Goal: Information Seeking & Learning: Understand process/instructions

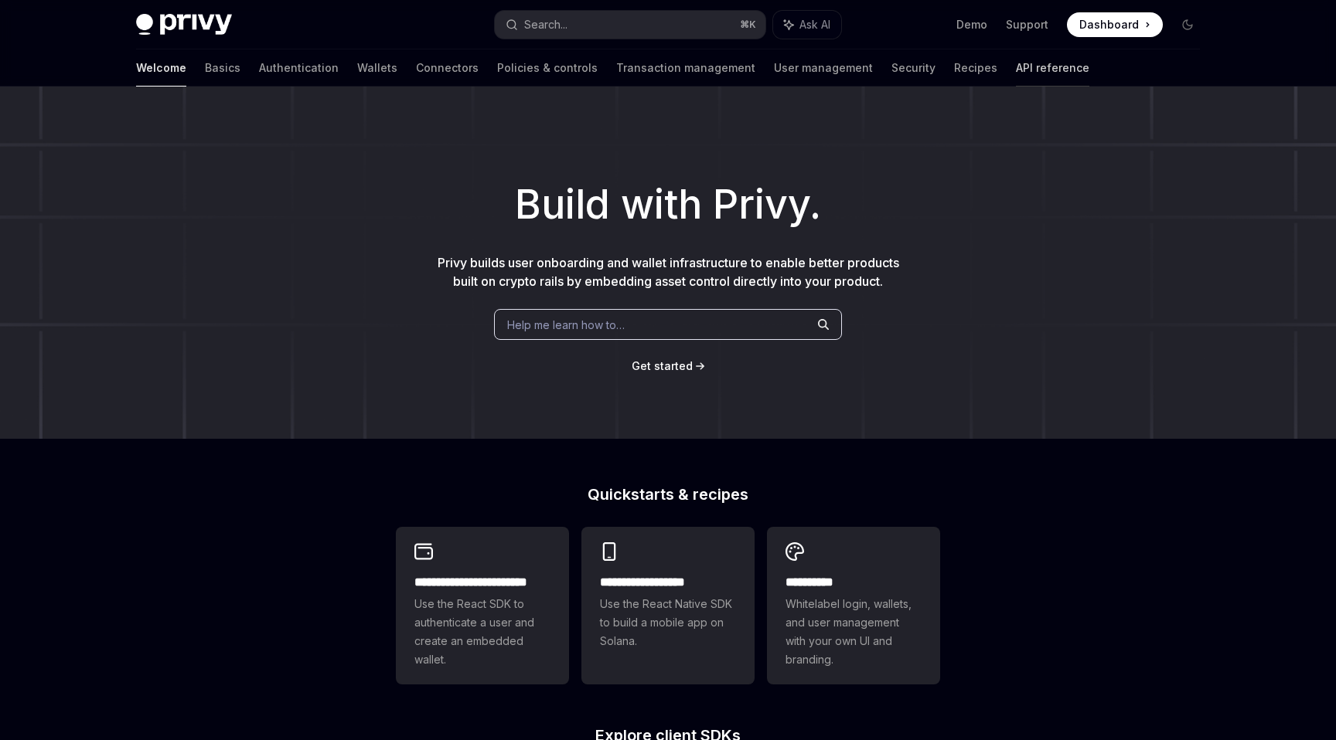
click at [1016, 63] on link "API reference" at bounding box center [1052, 67] width 73 height 37
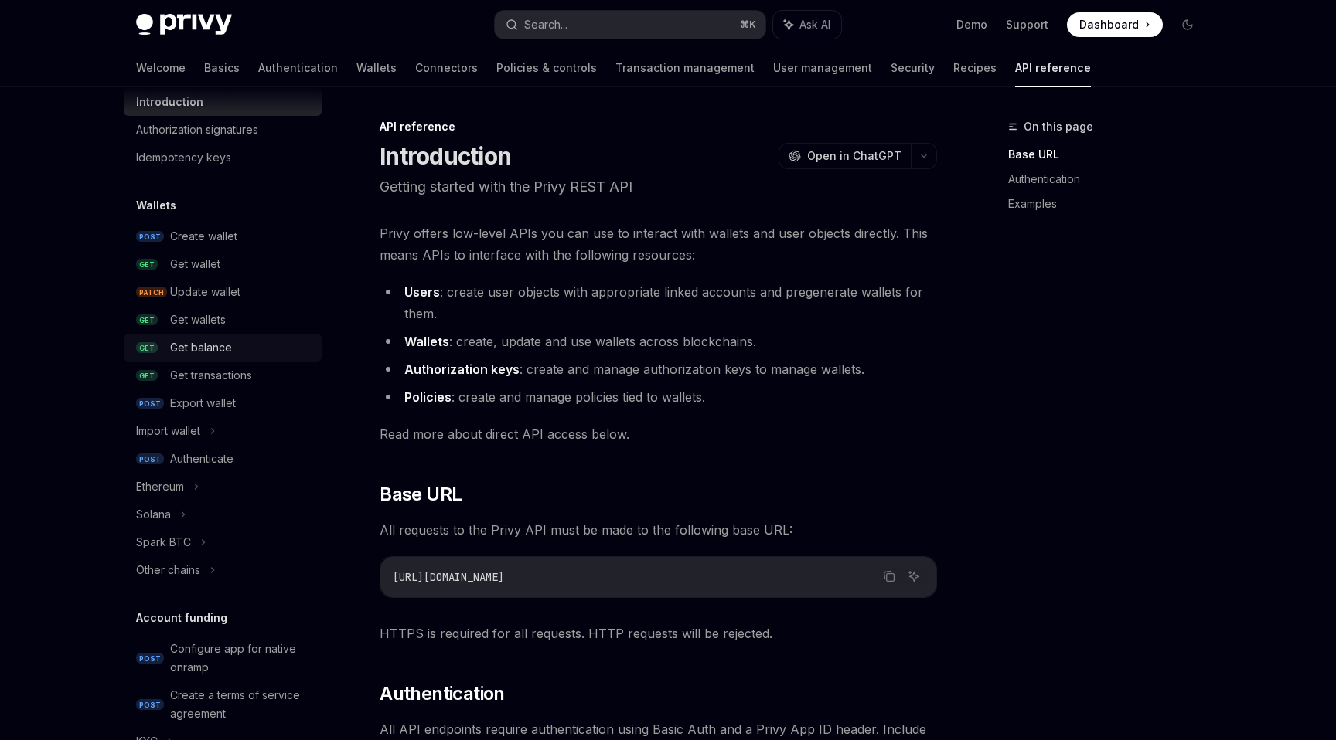
scroll to position [65, 0]
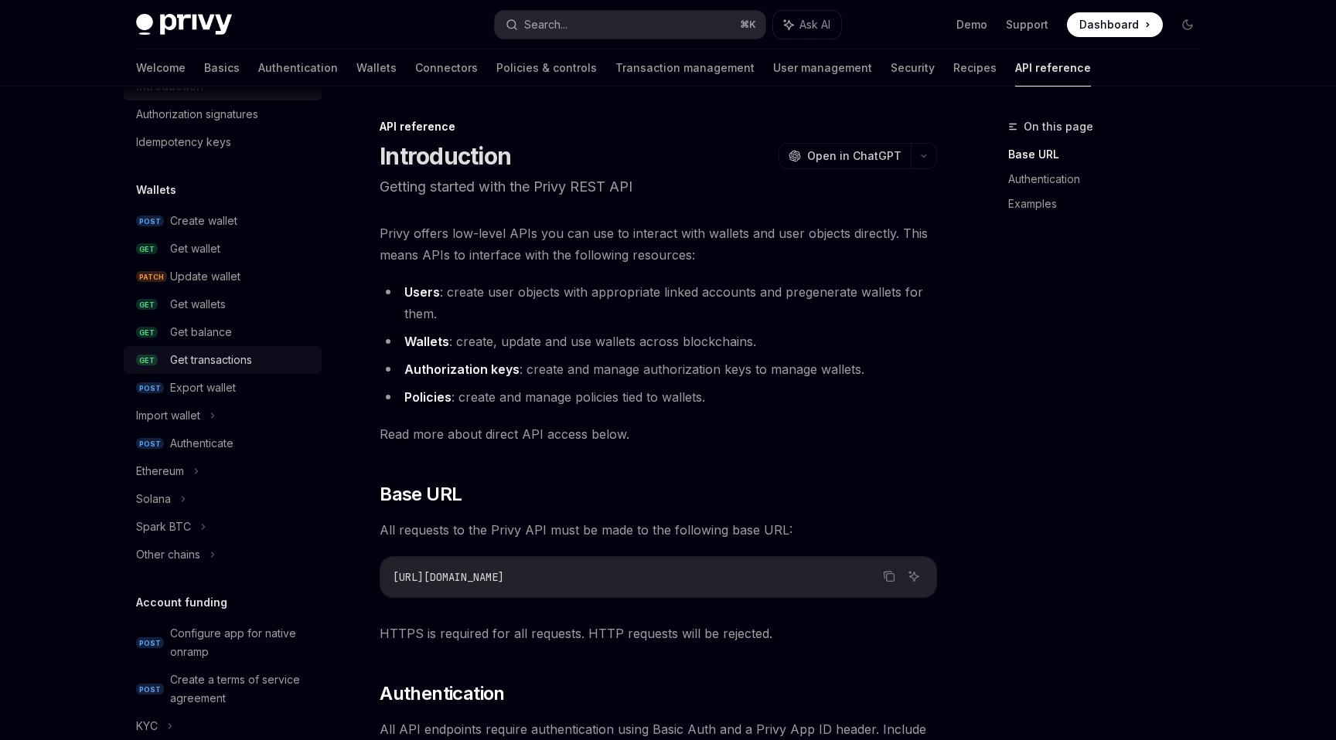
click at [205, 361] on div "Get transactions" at bounding box center [211, 360] width 82 height 19
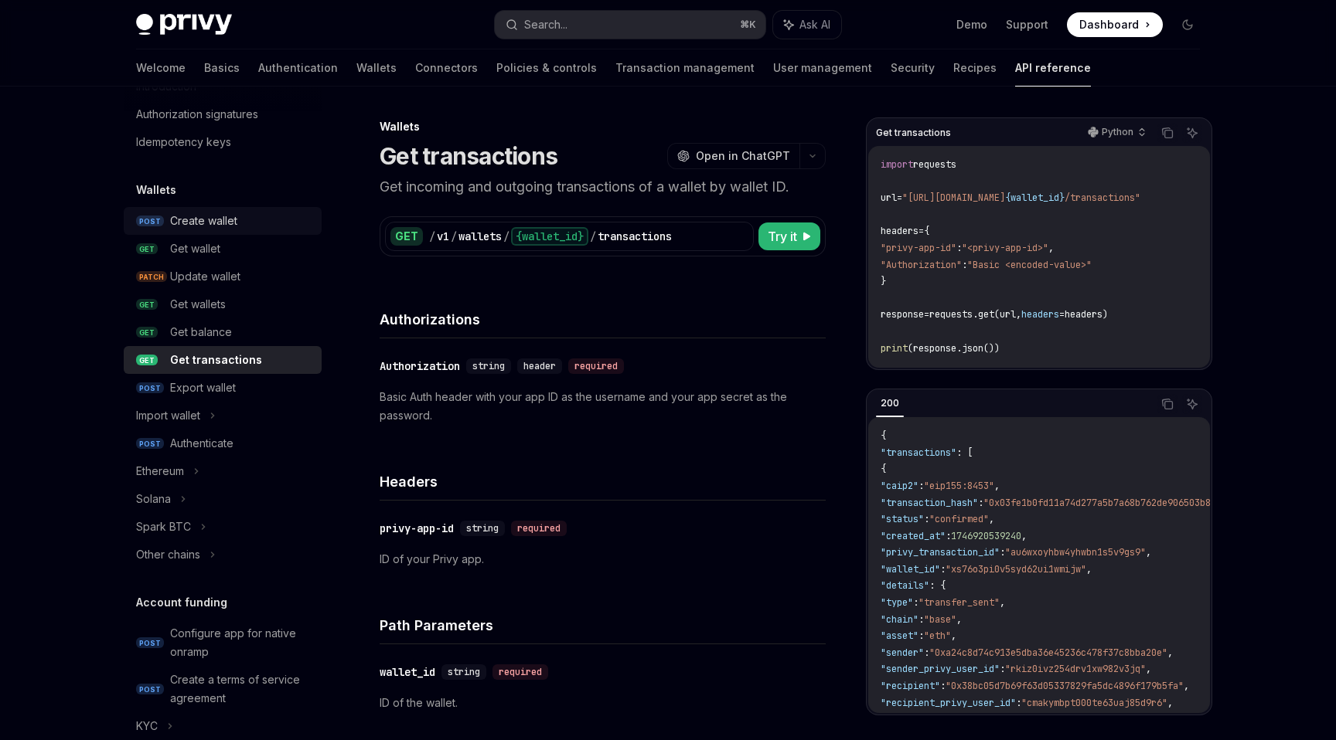
click at [217, 223] on div "Create wallet" at bounding box center [203, 221] width 67 height 19
type textarea "*"
